Goal: Transaction & Acquisition: Book appointment/travel/reservation

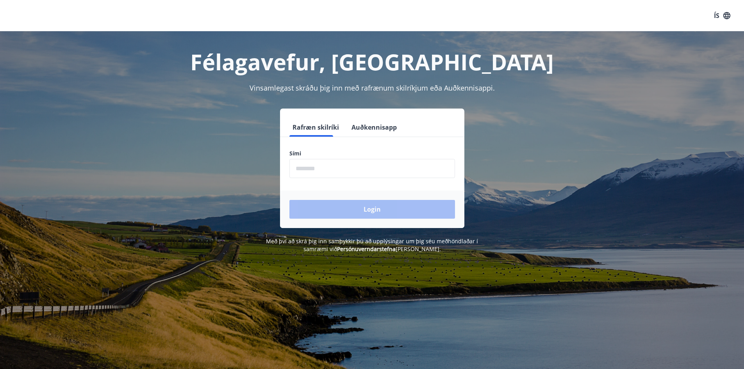
click at [384, 166] on input "phone" at bounding box center [372, 168] width 166 height 19
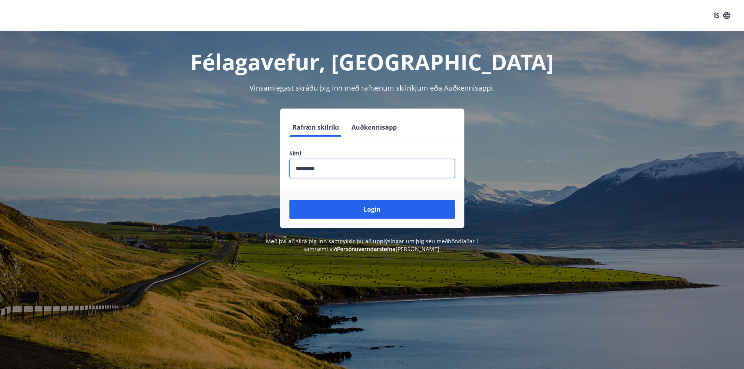
type input "********"
click at [289, 200] on button "Login" at bounding box center [372, 209] width 166 height 19
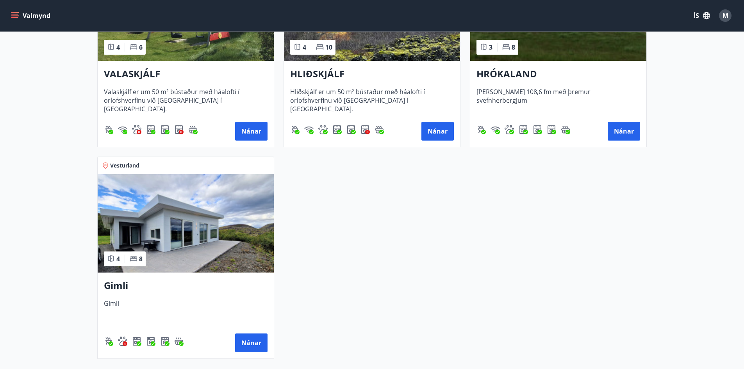
click at [191, 244] on img at bounding box center [186, 223] width 176 height 98
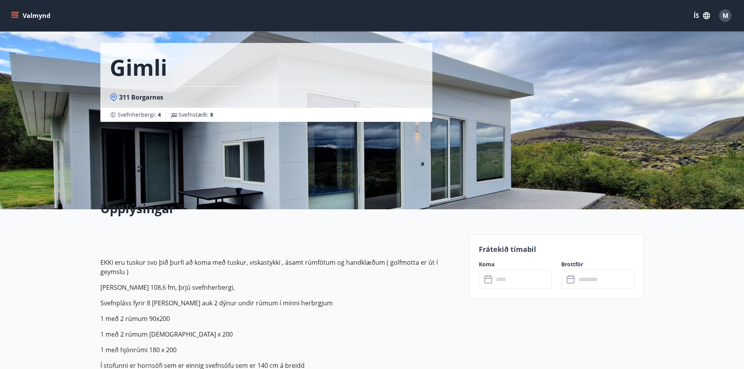
scroll to position [39, 0]
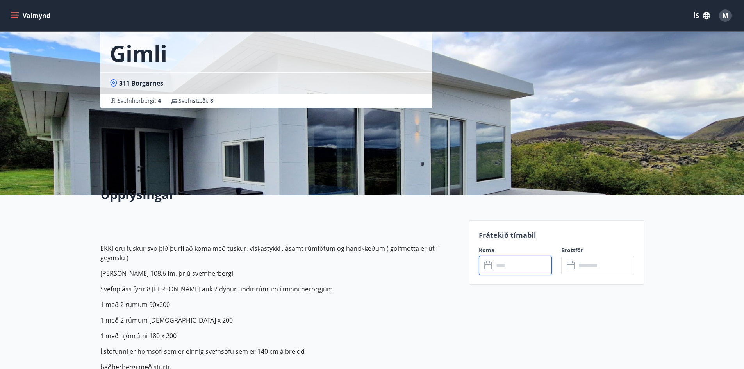
click at [508, 263] on input "text" at bounding box center [523, 265] width 58 height 19
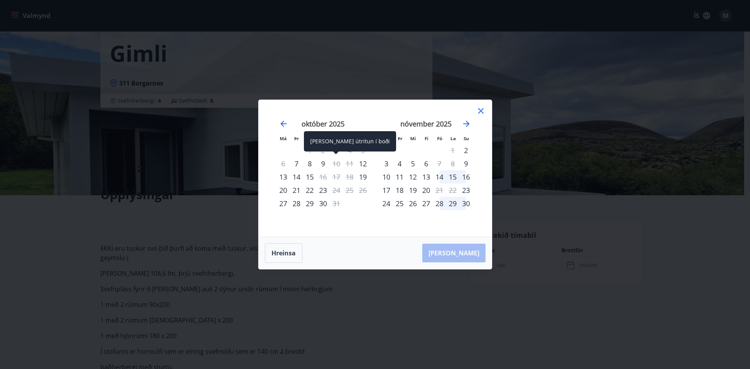
click at [338, 165] on div "10" at bounding box center [336, 163] width 13 height 13
click at [481, 114] on icon at bounding box center [480, 110] width 9 height 9
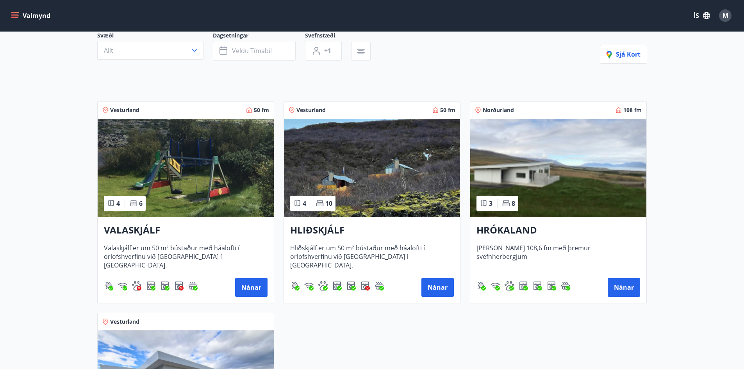
click at [363, 166] on img at bounding box center [372, 168] width 176 height 98
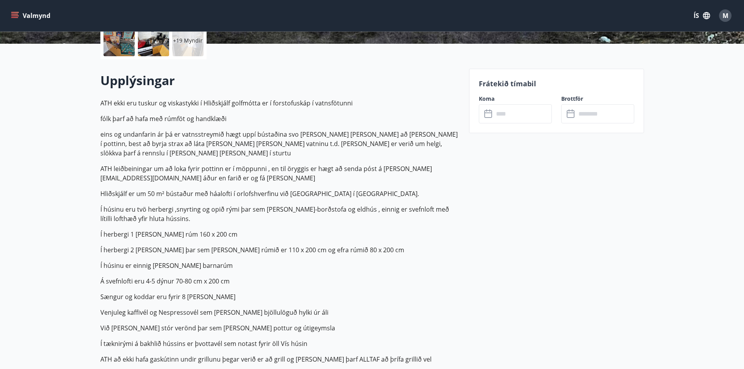
scroll to position [117, 0]
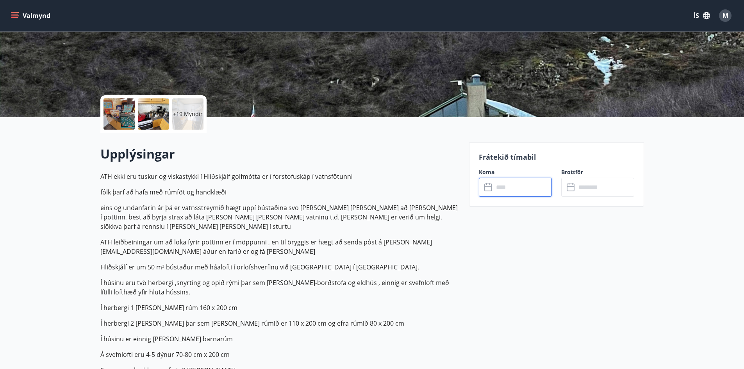
click at [510, 180] on input "text" at bounding box center [523, 187] width 58 height 19
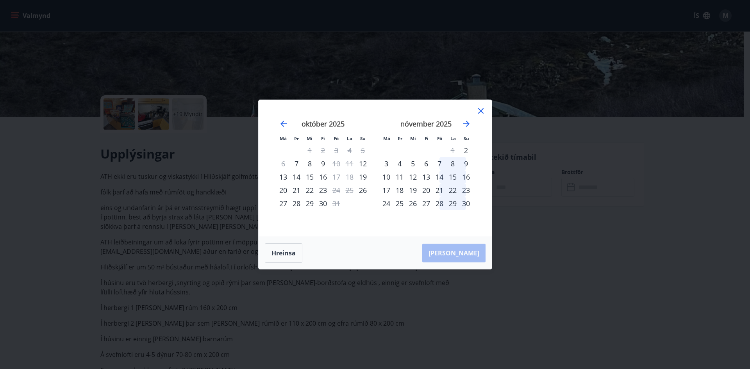
click at [483, 109] on icon at bounding box center [480, 110] width 9 height 9
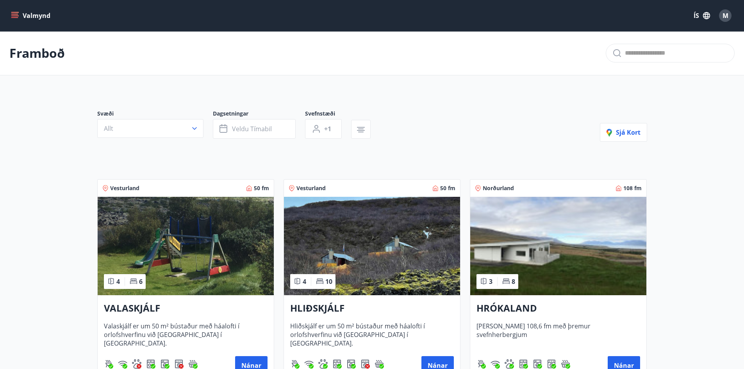
click at [205, 234] on img at bounding box center [186, 246] width 176 height 98
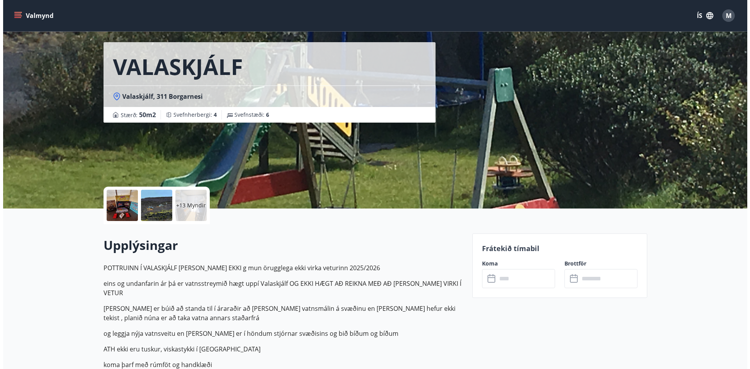
scroll to position [39, 0]
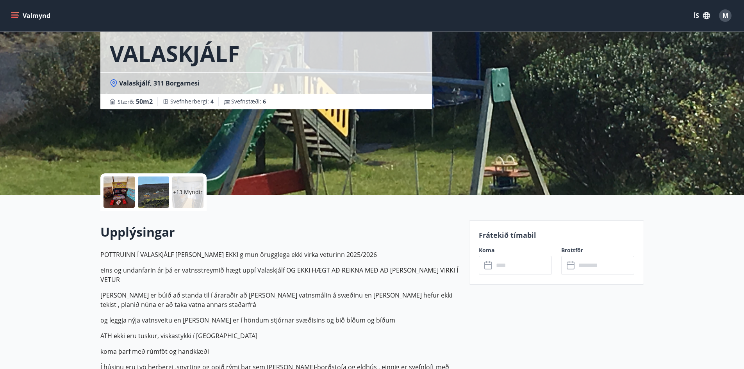
click at [517, 265] on input "text" at bounding box center [523, 265] width 58 height 19
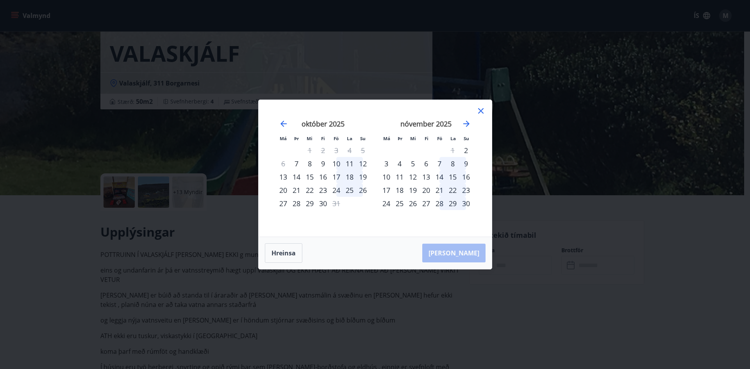
click at [338, 163] on div "10" at bounding box center [336, 163] width 13 height 13
click at [365, 164] on div "12" at bounding box center [362, 163] width 13 height 13
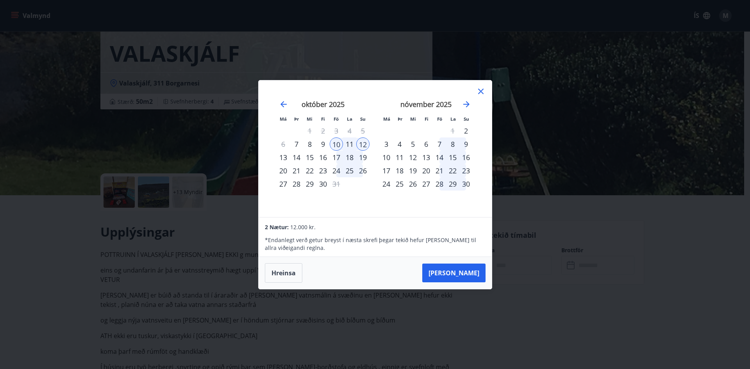
click at [483, 86] on div "Má Þr Mi Fi Fö La Su Má Þr Mi Fi Fö La Su [DATE] 1 2 3 4 5 6 7 8 9 10 11 12 13 …" at bounding box center [374, 148] width 233 height 137
click at [479, 96] on div at bounding box center [480, 93] width 9 height 12
click at [479, 94] on icon at bounding box center [480, 91] width 9 height 9
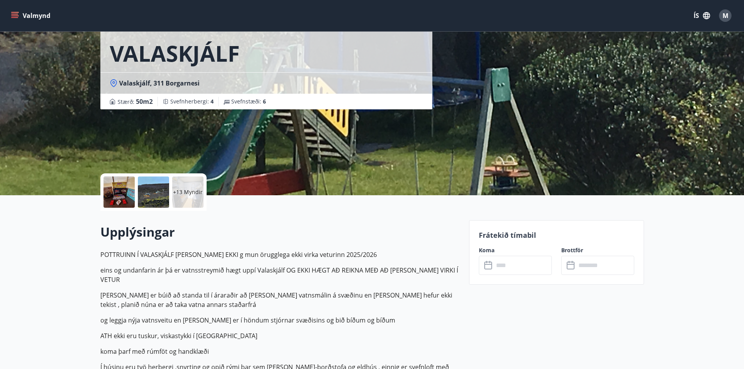
click at [120, 203] on div at bounding box center [118, 191] width 31 height 31
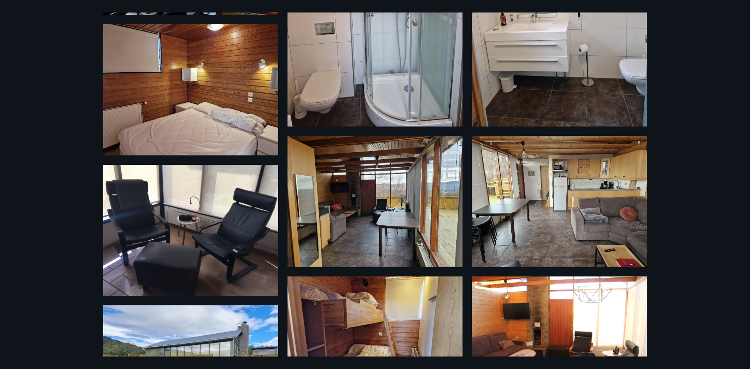
scroll to position [625, 0]
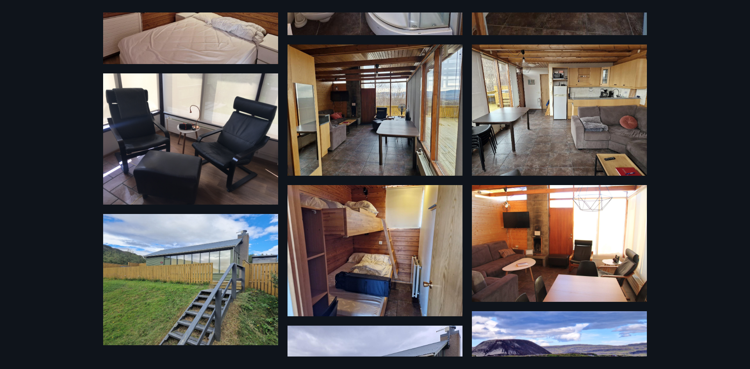
click at [376, 132] on img at bounding box center [374, 110] width 175 height 131
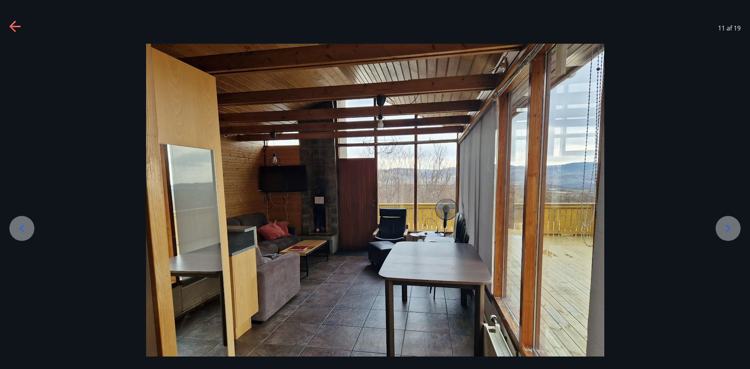
click at [732, 225] on icon at bounding box center [728, 228] width 12 height 12
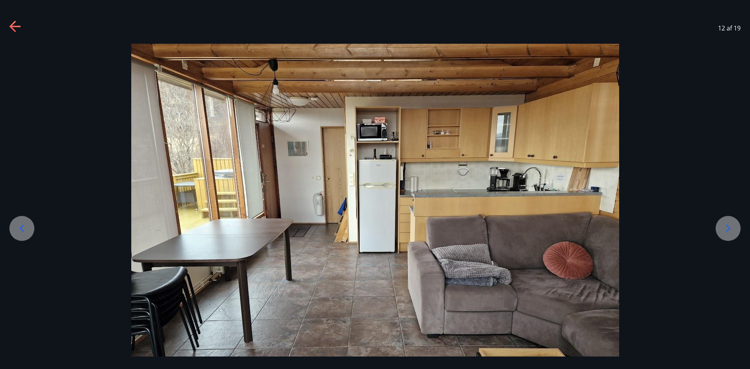
click at [731, 224] on icon at bounding box center [728, 228] width 12 height 12
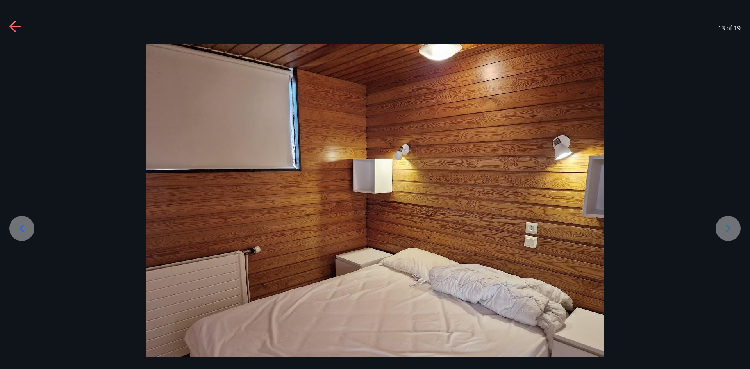
click at [731, 224] on icon at bounding box center [728, 228] width 12 height 12
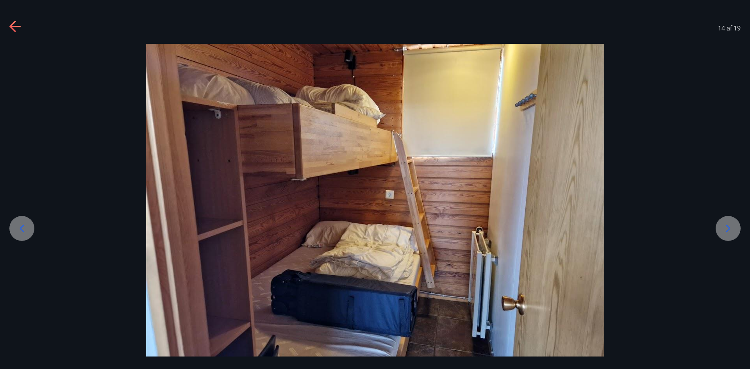
click at [731, 224] on icon at bounding box center [728, 228] width 12 height 12
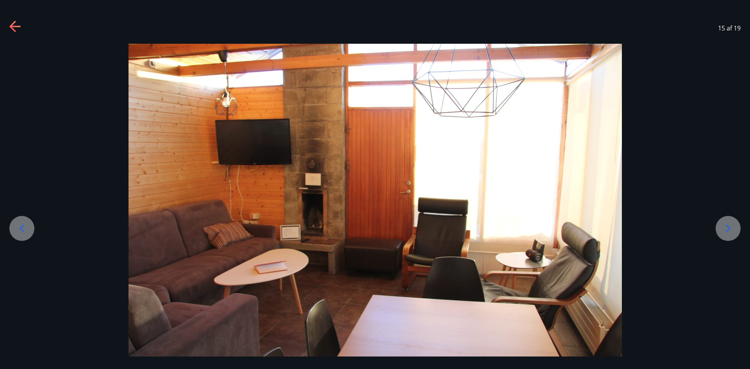
click at [731, 224] on icon at bounding box center [728, 228] width 12 height 12
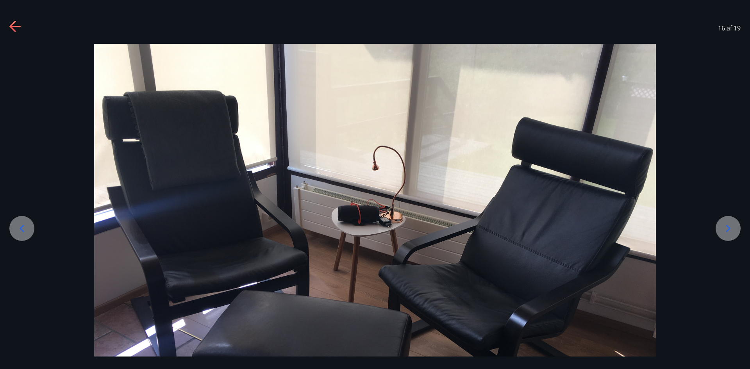
click at [731, 224] on icon at bounding box center [728, 228] width 12 height 12
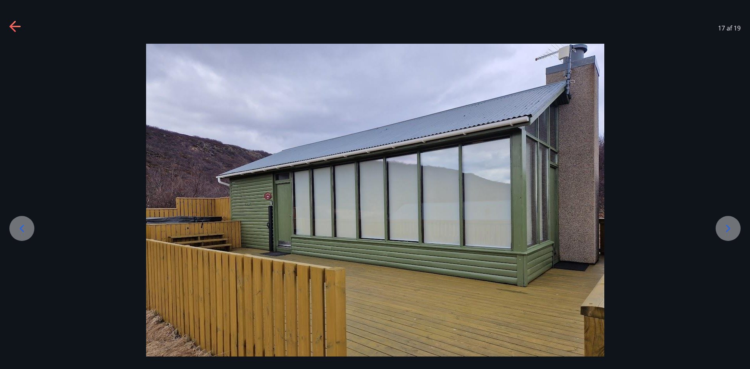
click at [731, 224] on icon at bounding box center [728, 228] width 12 height 12
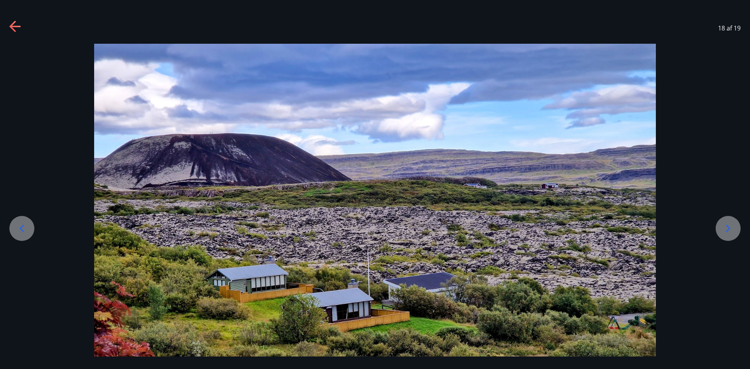
click at [731, 224] on icon at bounding box center [728, 228] width 12 height 12
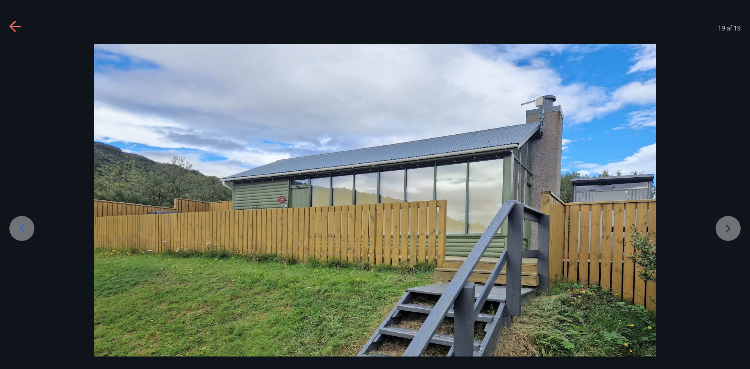
click at [731, 224] on div at bounding box center [375, 254] width 750 height 421
click at [18, 24] on icon at bounding box center [15, 27] width 12 height 12
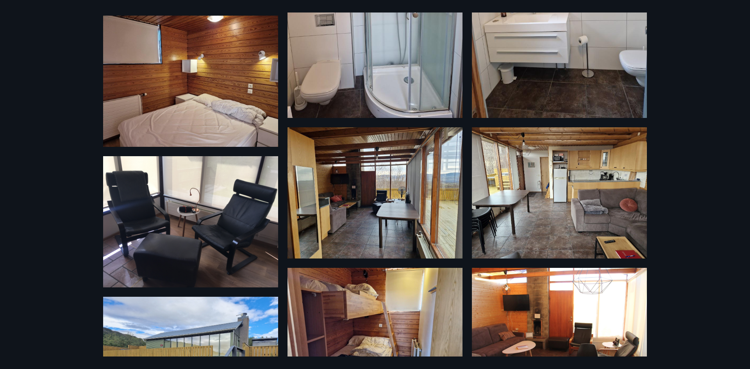
scroll to position [390, 0]
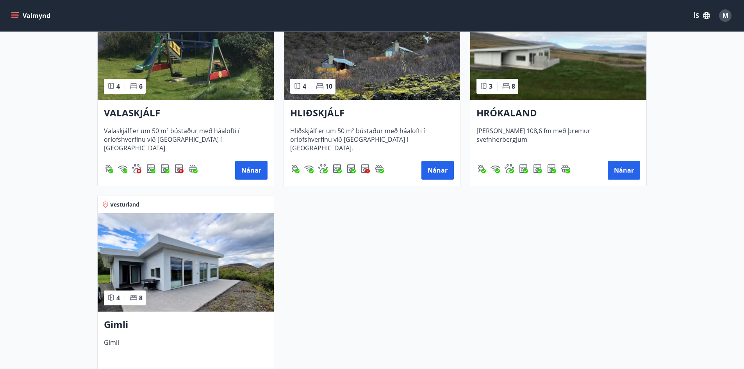
scroll to position [78, 0]
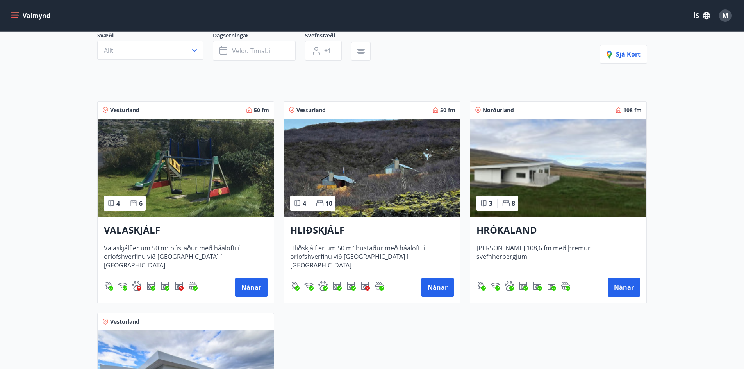
click at [202, 165] on img at bounding box center [186, 168] width 176 height 98
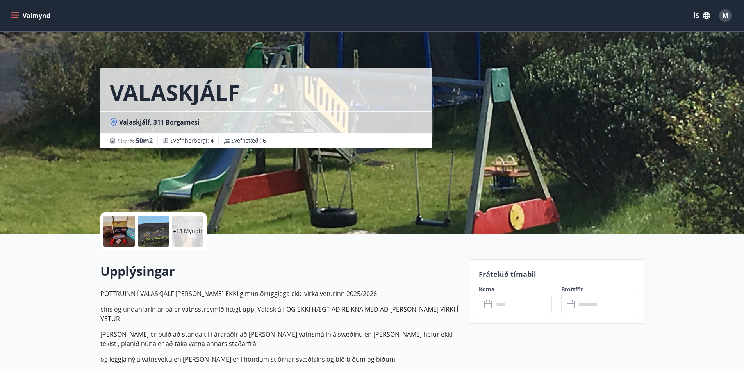
click at [520, 304] on input "text" at bounding box center [523, 304] width 58 height 19
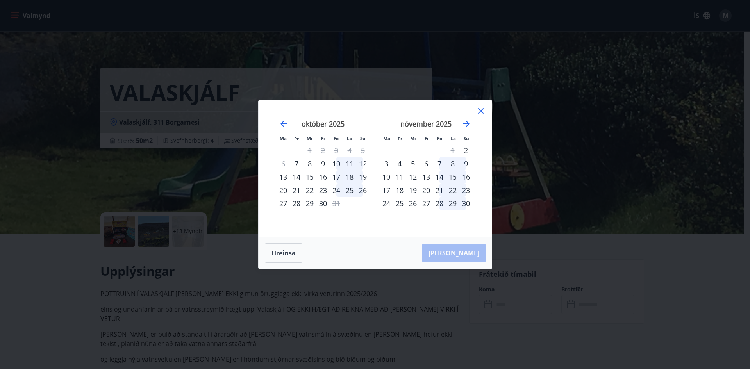
click at [340, 164] on div "10" at bounding box center [336, 163] width 13 height 13
click at [360, 164] on div "12" at bounding box center [362, 163] width 13 height 13
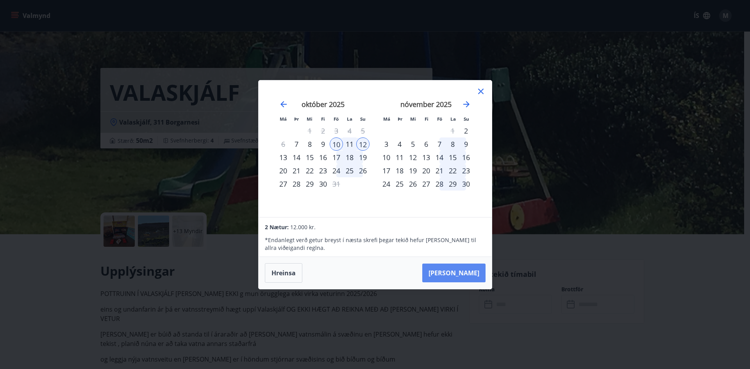
click at [463, 273] on button "[PERSON_NAME]" at bounding box center [453, 273] width 63 height 19
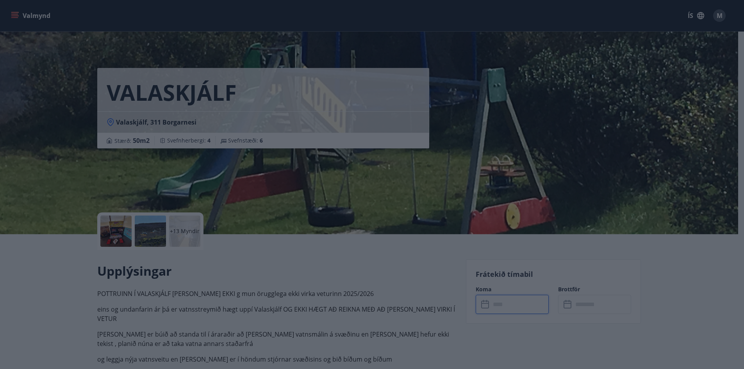
type input "******"
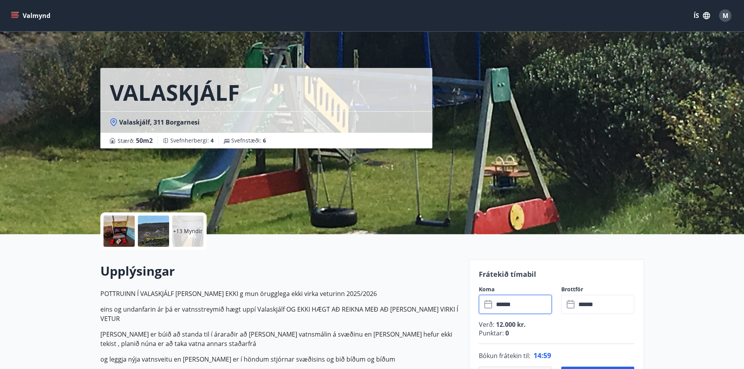
scroll to position [234, 0]
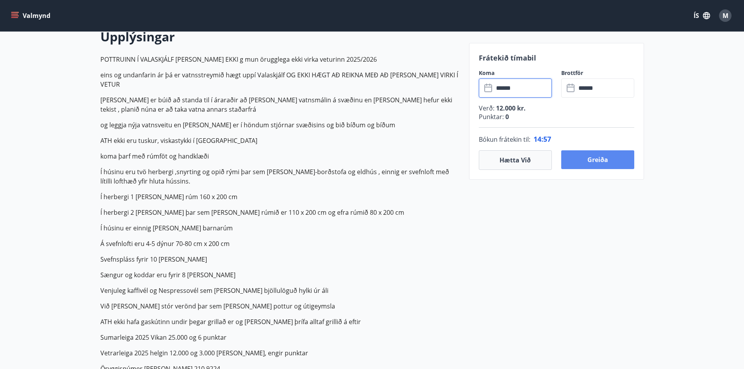
click at [588, 159] on button "Greiða" at bounding box center [597, 159] width 73 height 19
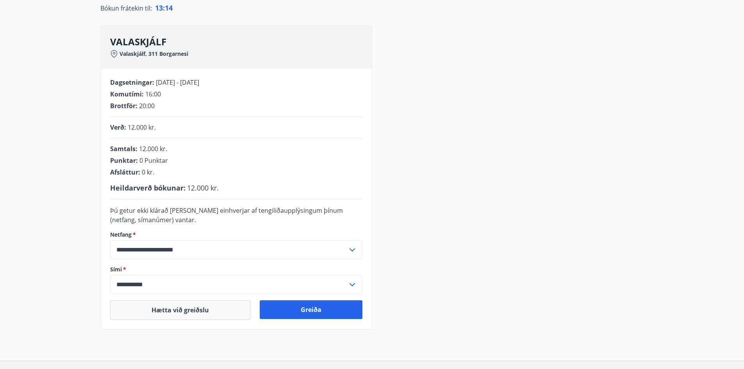
scroll to position [78, 0]
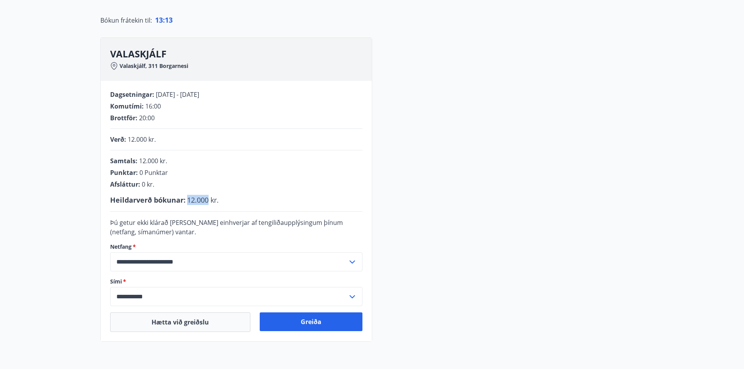
drag, startPoint x: 187, startPoint y: 199, endPoint x: 207, endPoint y: 199, distance: 19.9
click at [207, 199] on span "12.000 kr." at bounding box center [203, 199] width 32 height 9
drag, startPoint x: 233, startPoint y: 223, endPoint x: 298, endPoint y: 223, distance: 65.2
click at [298, 223] on span "Þú getur ekki klárað [PERSON_NAME] einhverjar af tengiliðaupplýsingum þínum (ne…" at bounding box center [226, 227] width 233 height 18
click at [299, 223] on span "Þú getur ekki klárað [PERSON_NAME] einhverjar af tengiliðaupplýsingum þínum (ne…" at bounding box center [226, 227] width 233 height 18
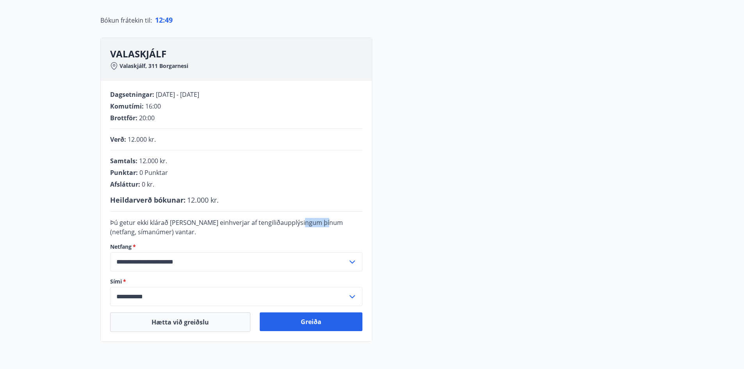
drag, startPoint x: 298, startPoint y: 224, endPoint x: 320, endPoint y: 222, distance: 22.7
click at [320, 222] on span "Þú getur ekki klárað [PERSON_NAME] einhverjar af tengiliðaupplýsingum þínum (ne…" at bounding box center [226, 227] width 233 height 18
drag, startPoint x: 118, startPoint y: 221, endPoint x: 172, endPoint y: 230, distance: 54.6
click at [172, 230] on div "Þú getur ekki klárað [PERSON_NAME] einhverjar af tengiliðaupplýsingum þínum (ne…" at bounding box center [236, 227] width 252 height 19
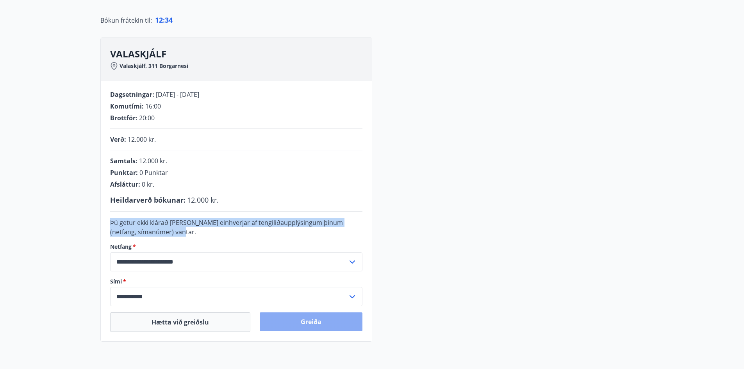
click at [312, 319] on button "Greiða" at bounding box center [311, 321] width 103 height 19
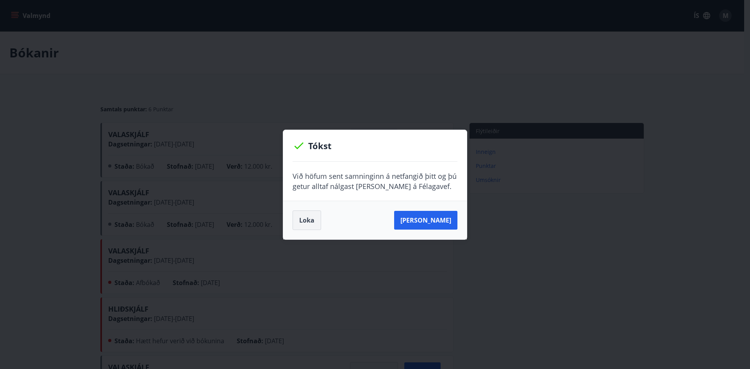
click at [308, 219] on button "Loka" at bounding box center [306, 220] width 29 height 20
